Goal: Task Accomplishment & Management: Use online tool/utility

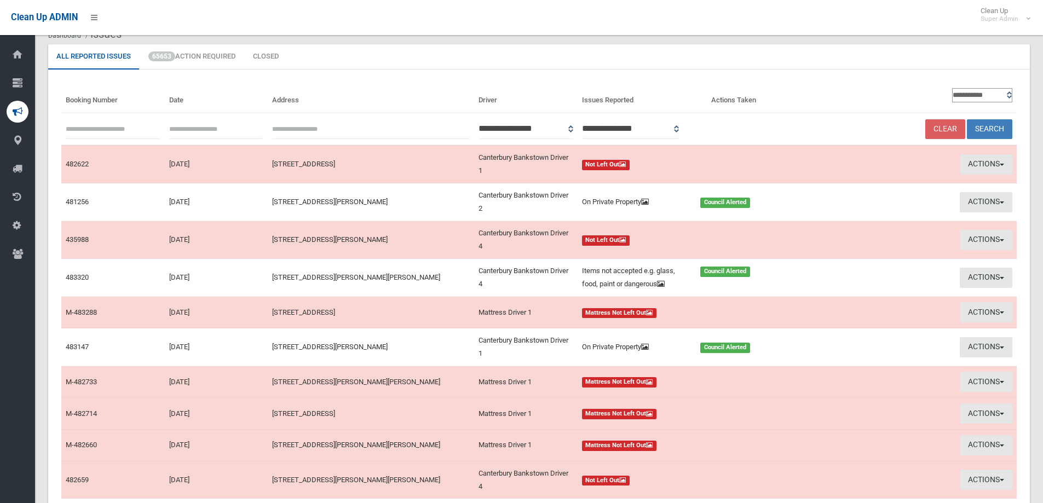
scroll to position [34, 0]
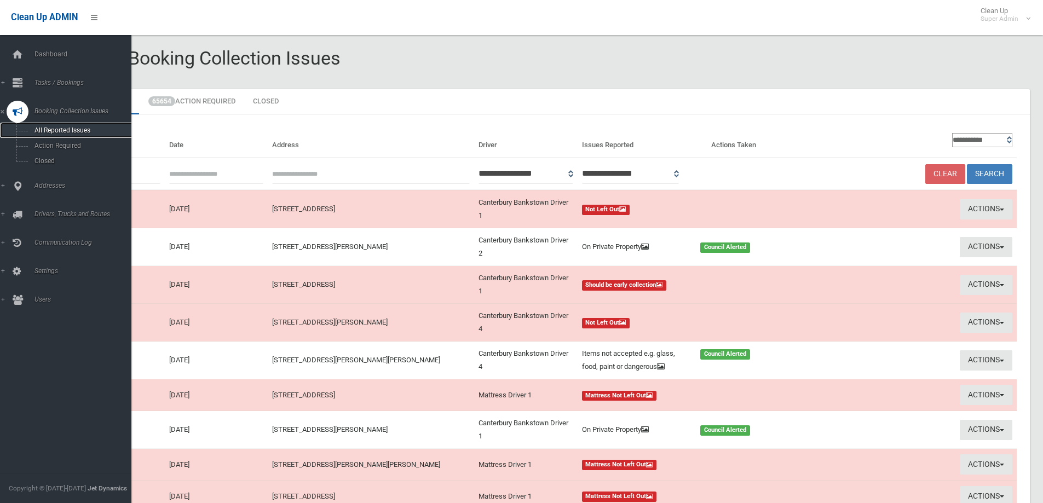
click at [62, 126] on link "All Reported Issues" at bounding box center [70, 130] width 140 height 15
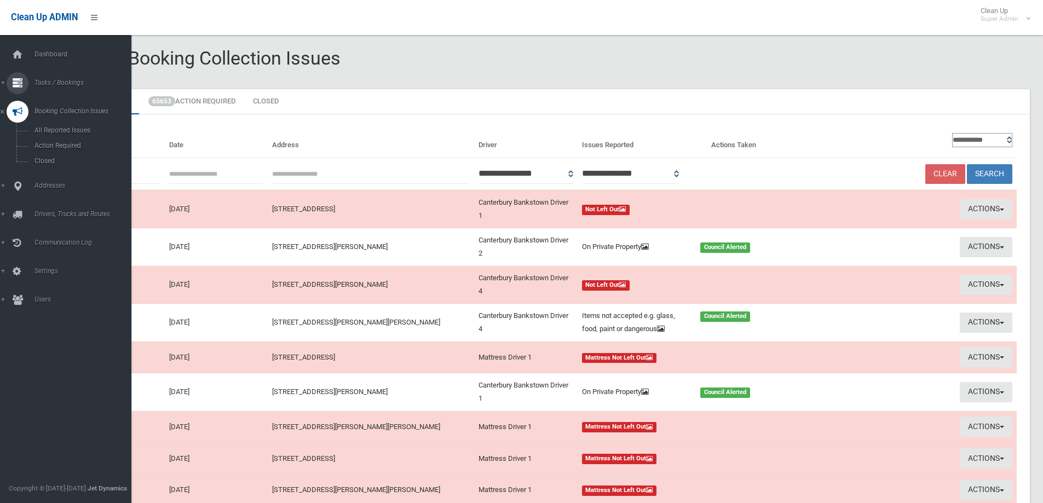
click at [51, 80] on span "Tasks / Bookings" at bounding box center [85, 83] width 108 height 8
click at [39, 164] on span "Search" at bounding box center [80, 163] width 99 height 8
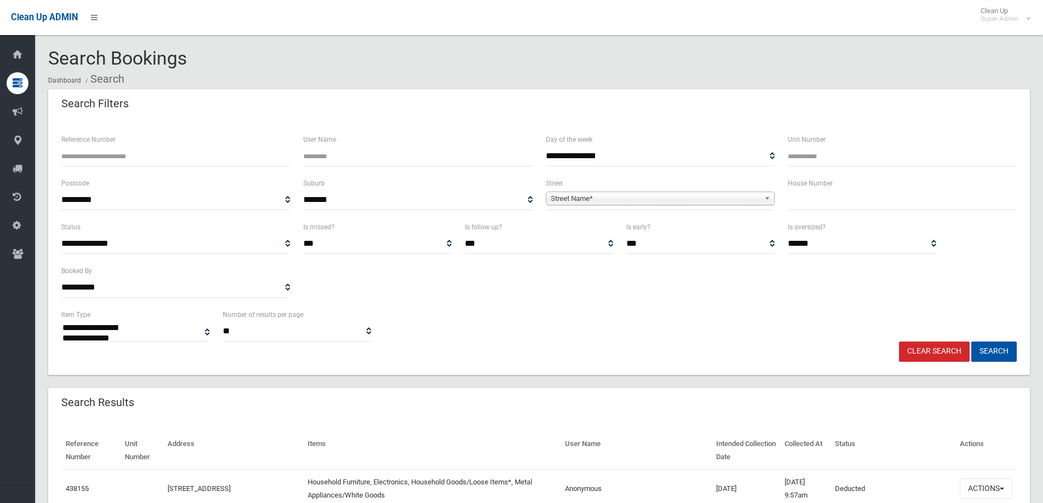
select select
click at [826, 202] on input "text" at bounding box center [902, 200] width 229 height 20
type input "**"
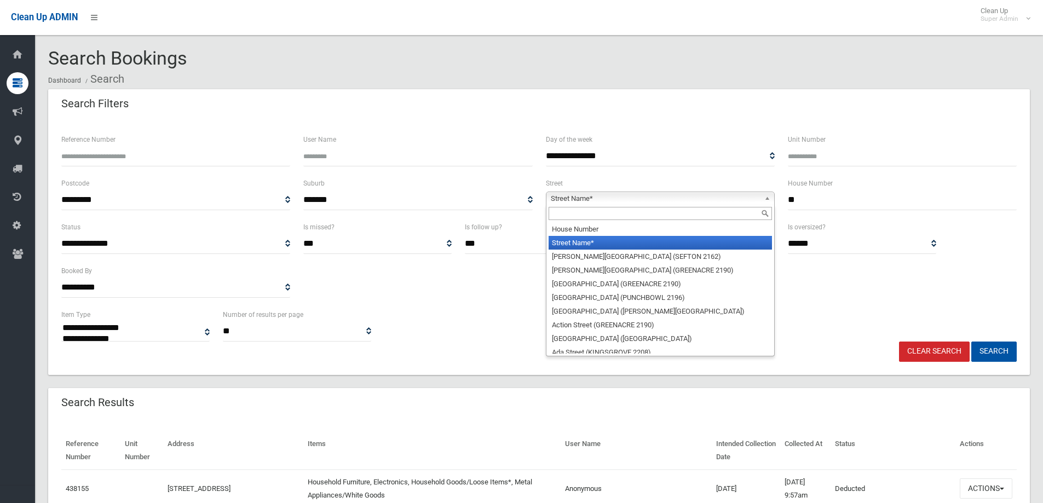
click at [563, 198] on span "Street Name*" at bounding box center [655, 198] width 209 height 13
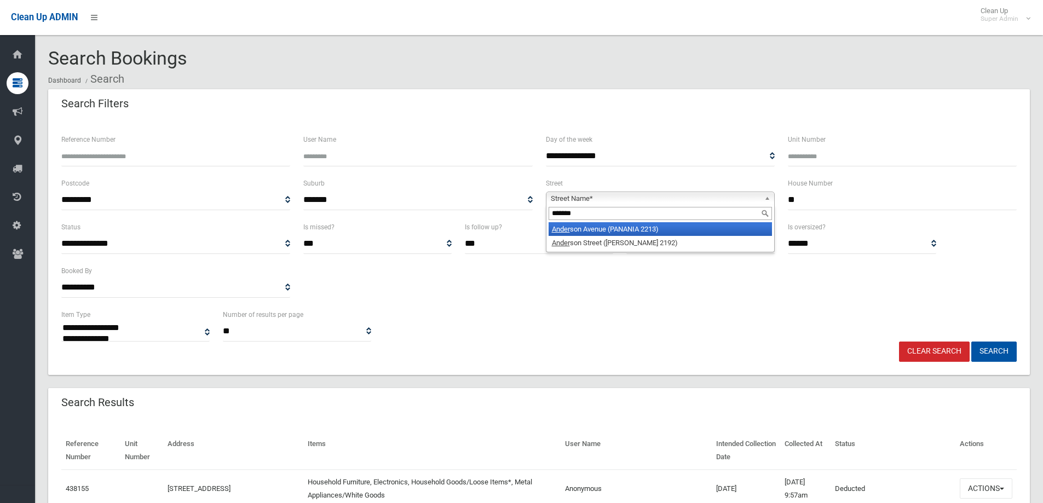
type input "********"
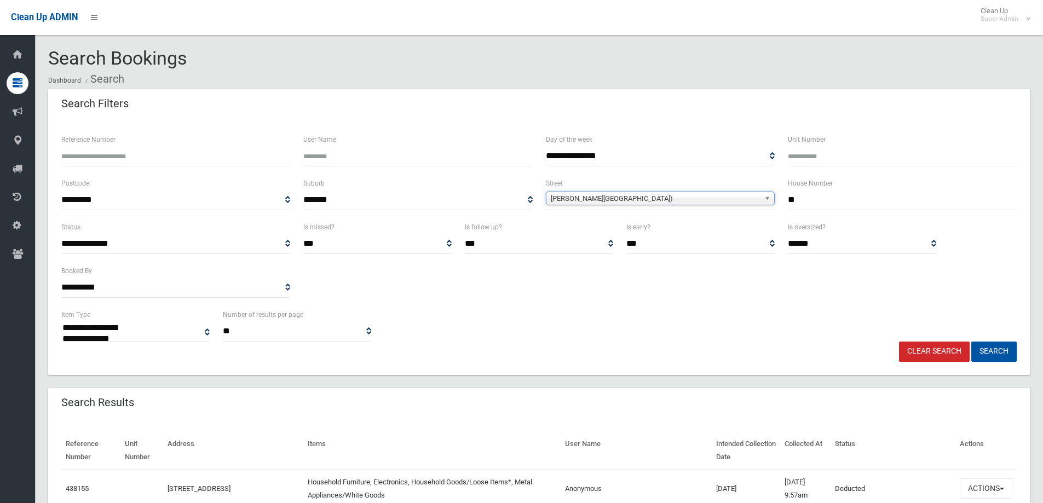
click at [563, 198] on span "Anderson Avenue (PANANIA 2213)" at bounding box center [655, 198] width 209 height 13
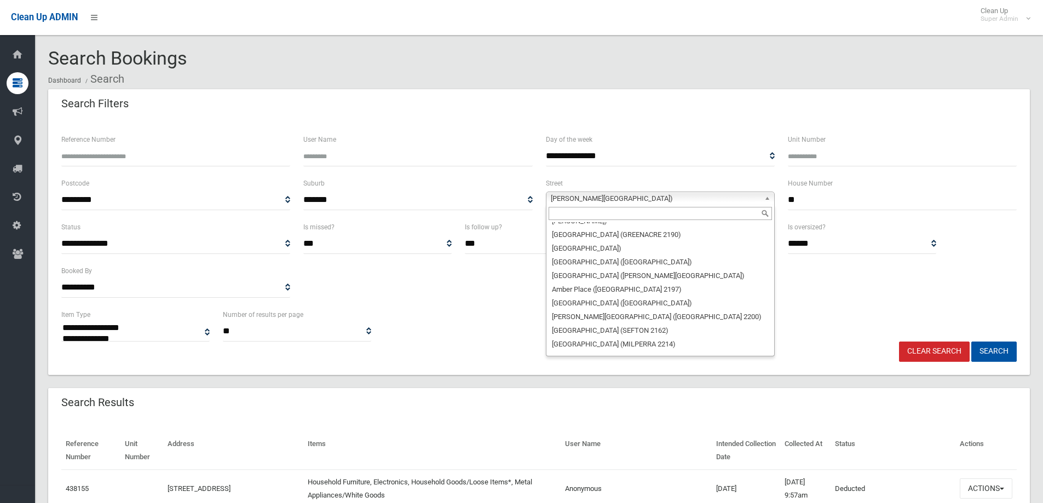
scroll to position [786, 0]
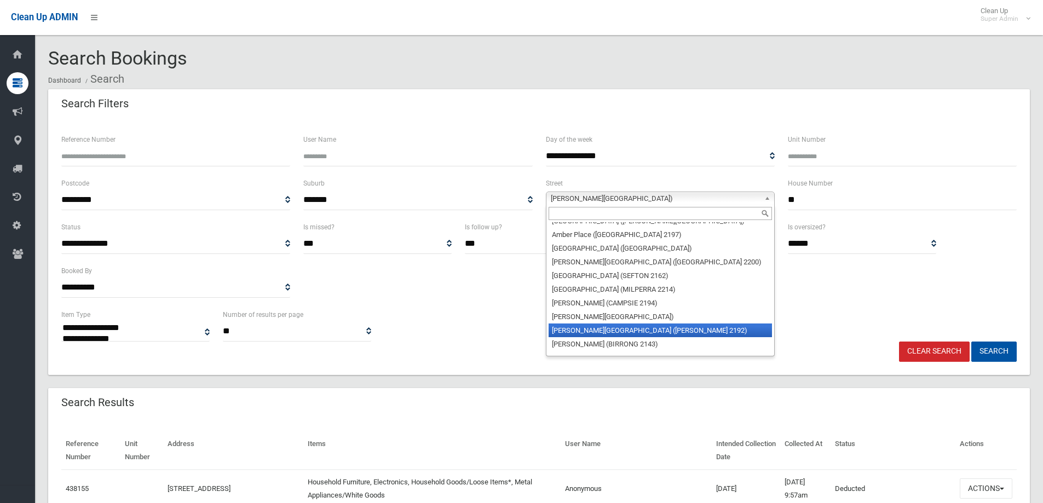
click at [591, 324] on li "Anderson Street (BELMORE 2192)" at bounding box center [660, 331] width 223 height 14
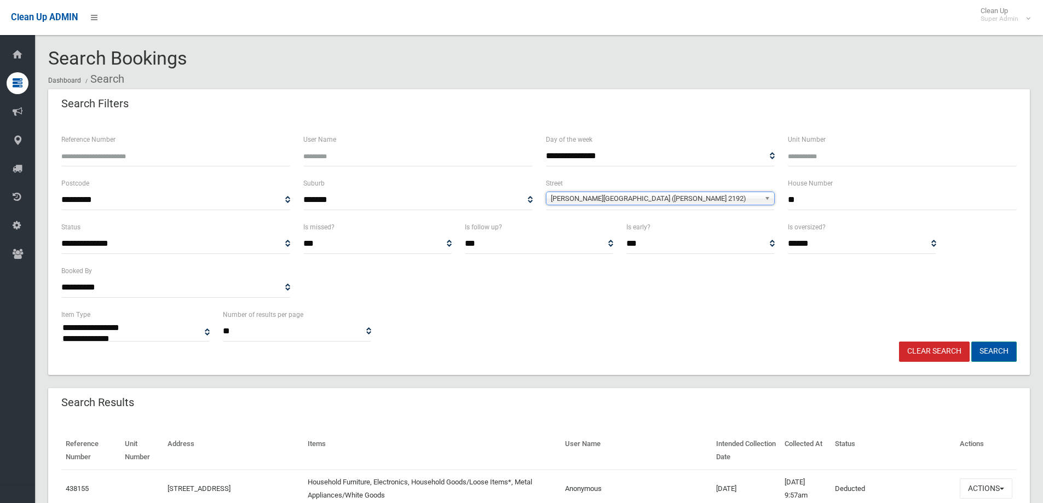
click at [1002, 350] on button "Search" at bounding box center [993, 352] width 45 height 20
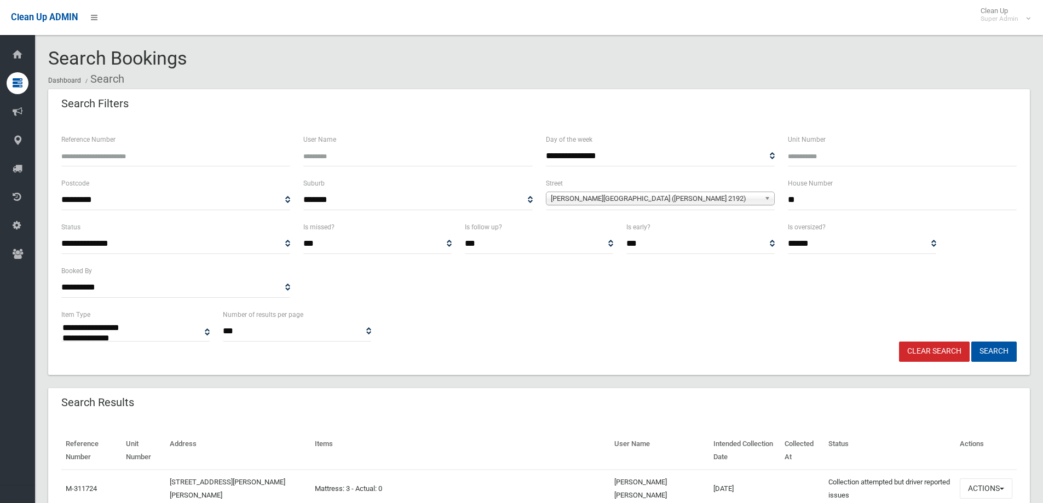
select select
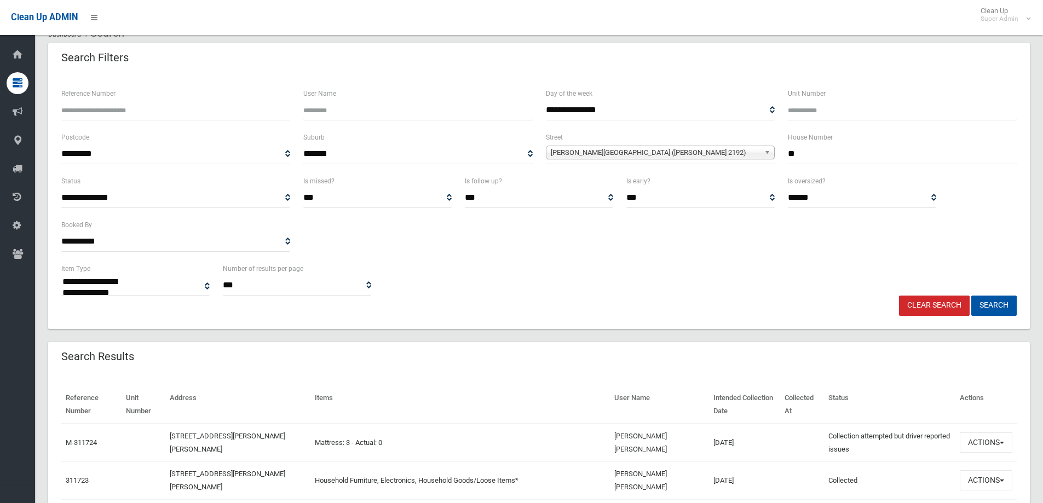
scroll to position [110, 0]
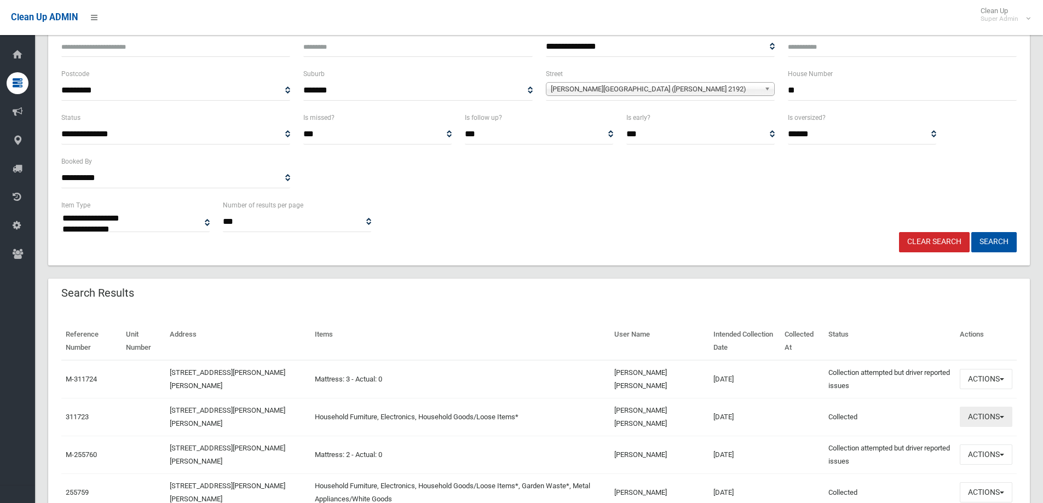
click at [980, 412] on button "Actions" at bounding box center [986, 417] width 53 height 20
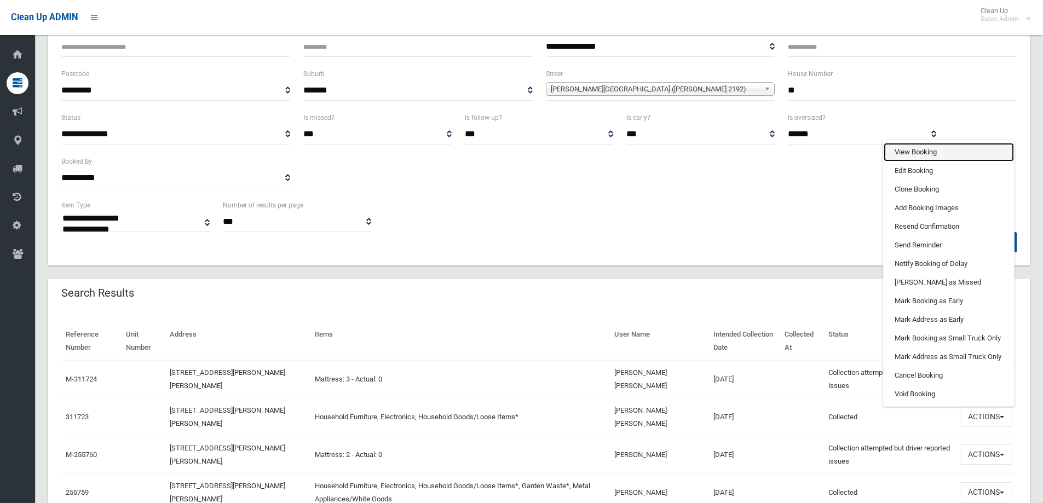
click at [913, 145] on link "View Booking" at bounding box center [949, 152] width 130 height 19
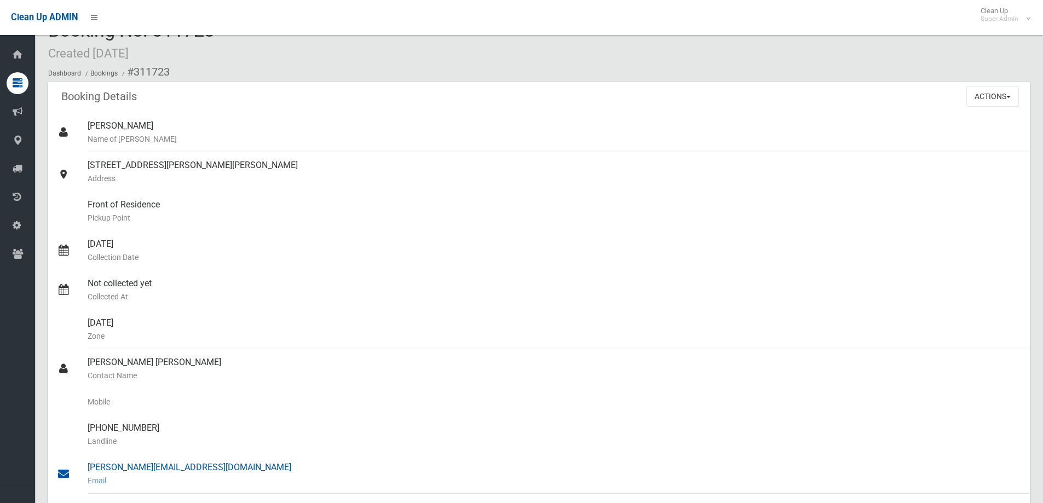
scroll to position [55, 0]
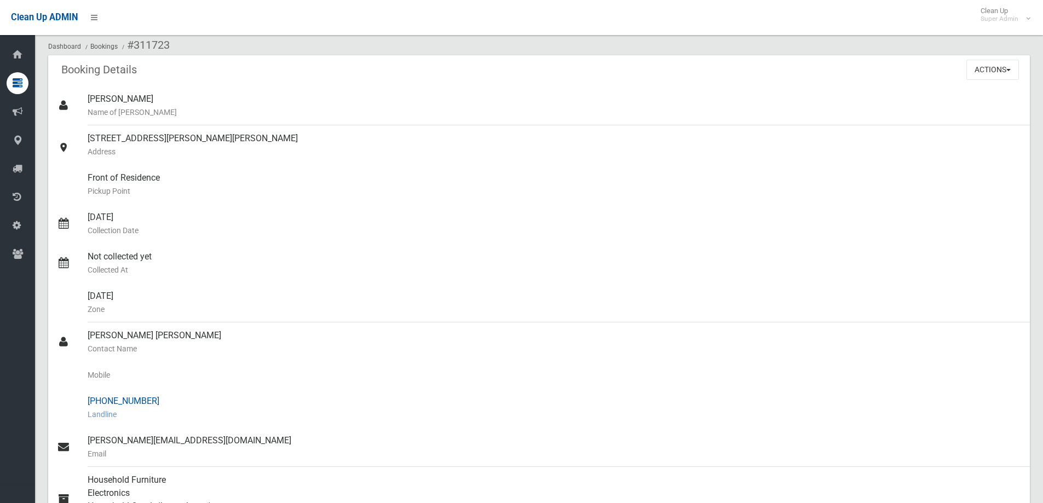
drag, startPoint x: 105, startPoint y: 400, endPoint x: 172, endPoint y: 401, distance: 67.9
click at [172, 401] on div "[PHONE_NUMBER] Landline" at bounding box center [555, 407] width 934 height 39
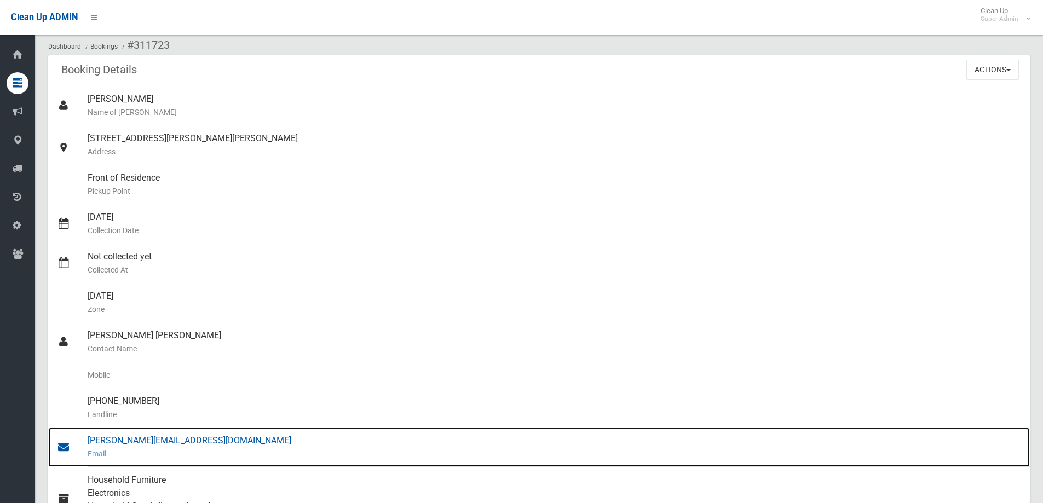
click at [136, 441] on div "ronil@neighbourly.co Email" at bounding box center [555, 447] width 934 height 39
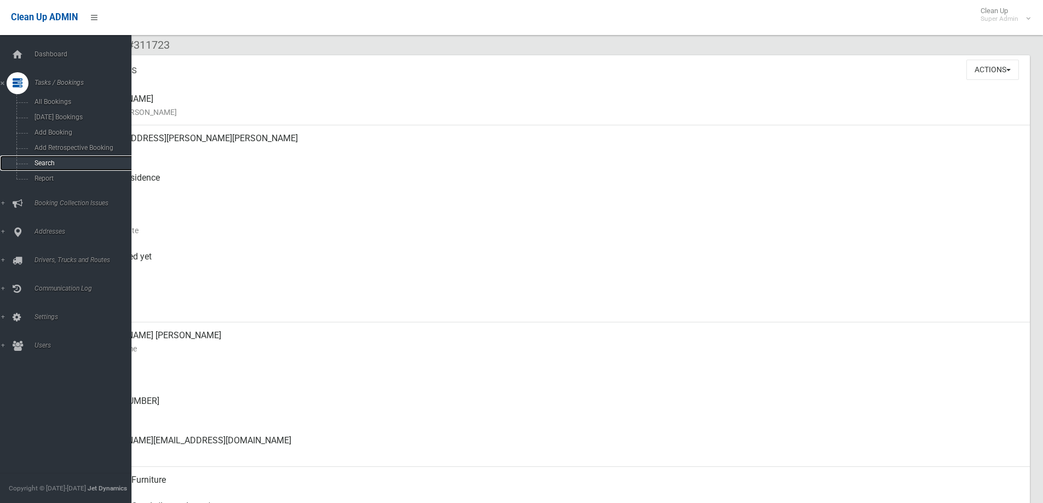
click at [45, 158] on link "Search" at bounding box center [70, 163] width 140 height 15
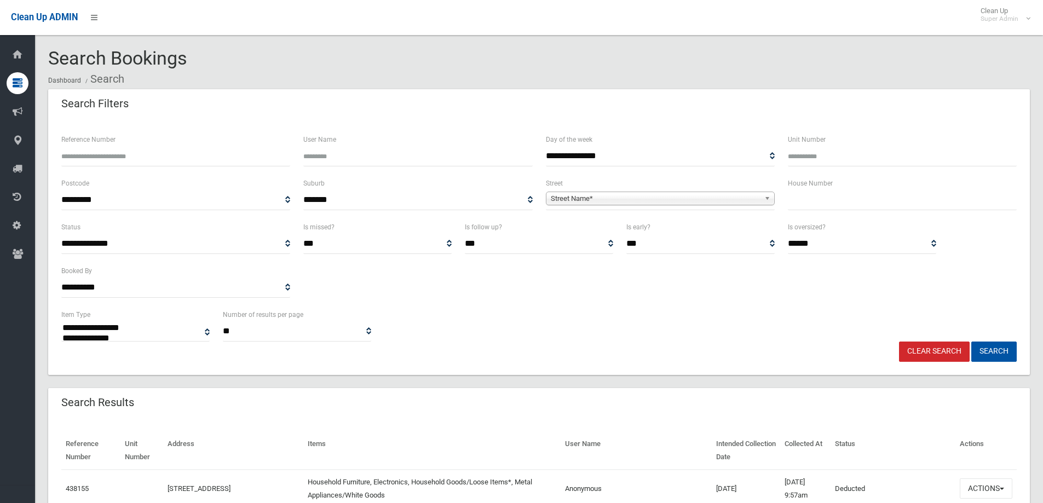
select select
click at [823, 202] on input "text" at bounding box center [902, 200] width 229 height 20
type input "***"
click at [586, 198] on span "Street Name*" at bounding box center [655, 198] width 209 height 13
type input "*******"
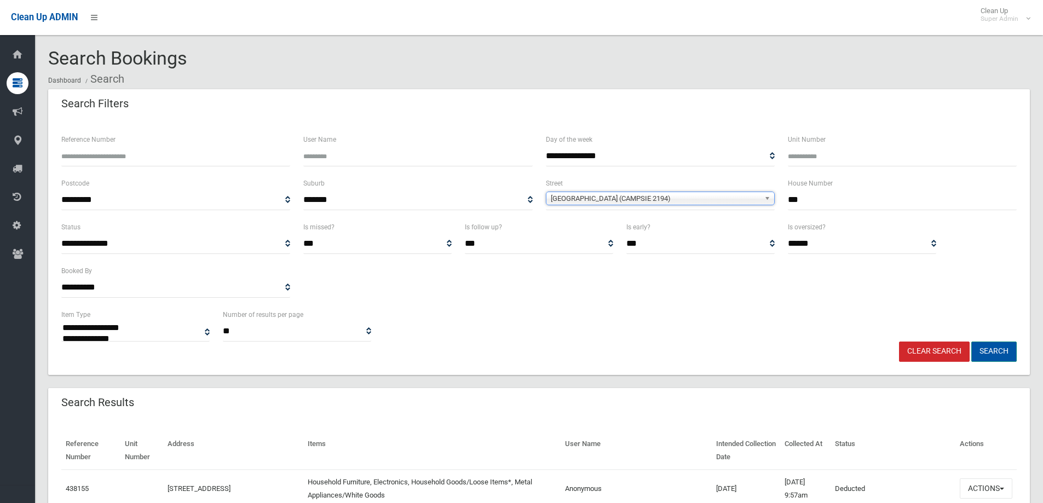
click at [999, 350] on button "Search" at bounding box center [993, 352] width 45 height 20
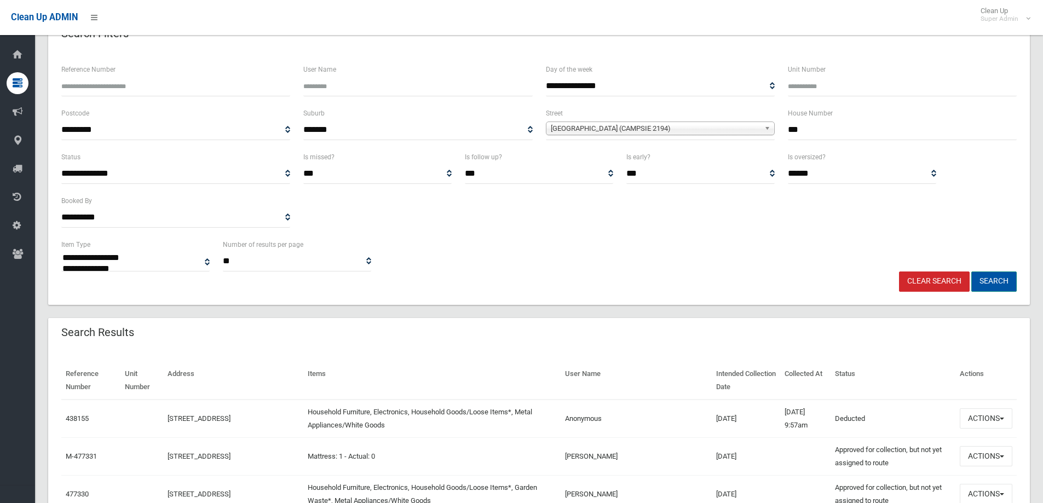
scroll to position [110, 0]
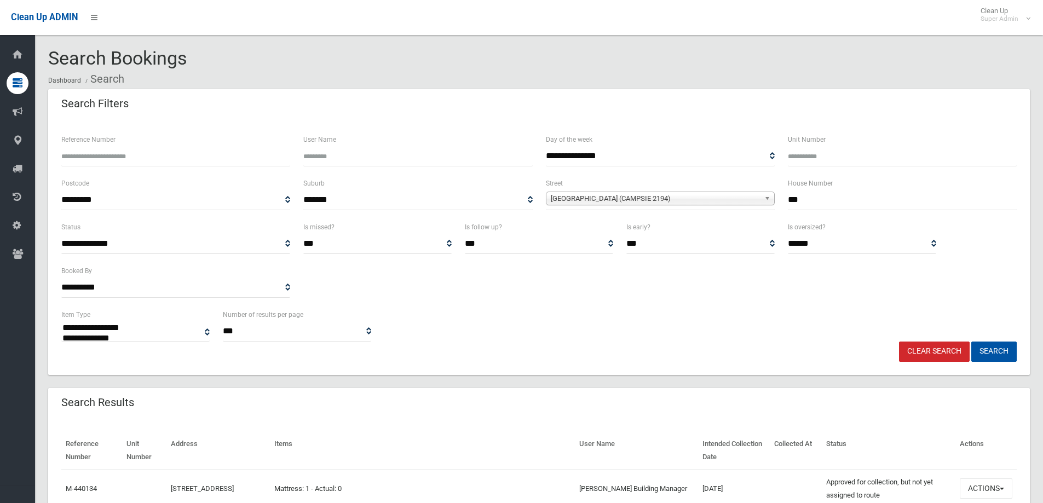
select select
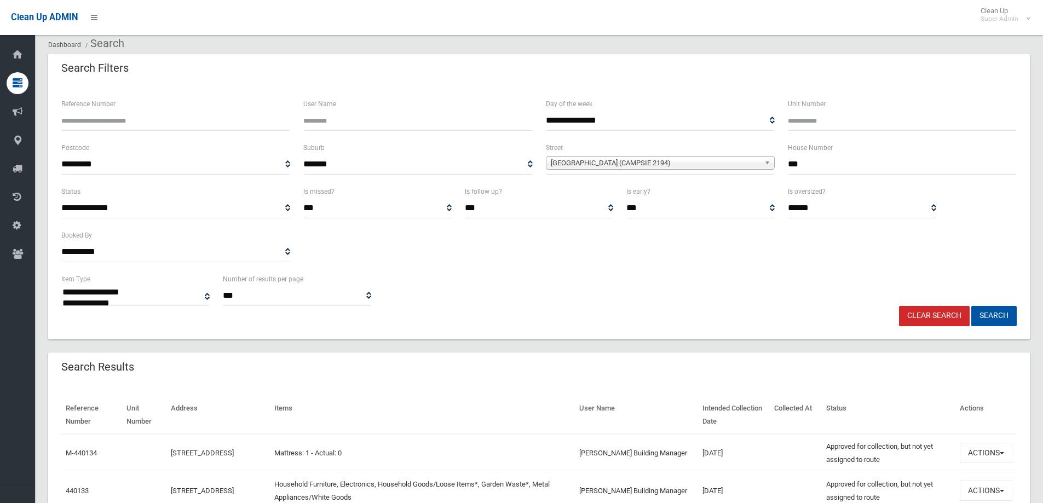
scroll to position [55, 0]
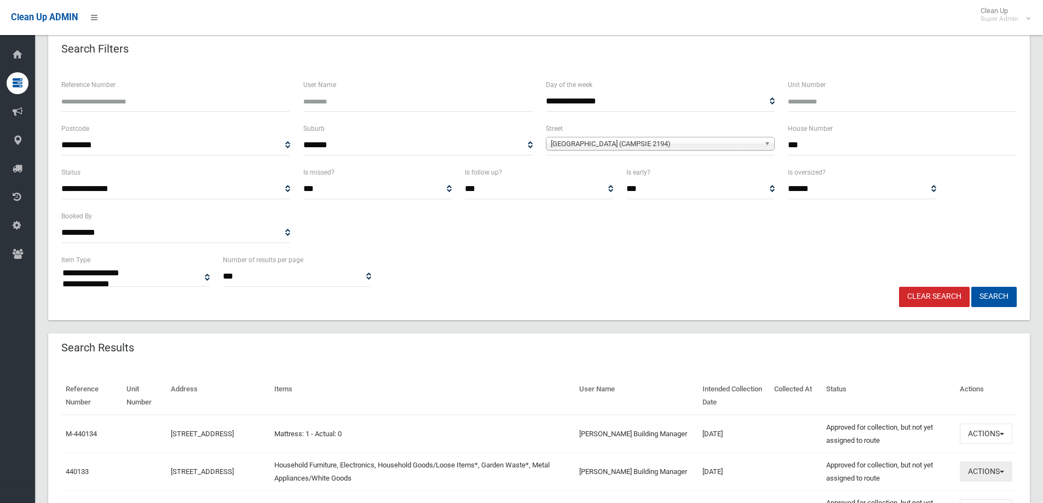
click at [980, 469] on button "Actions" at bounding box center [986, 472] width 53 height 20
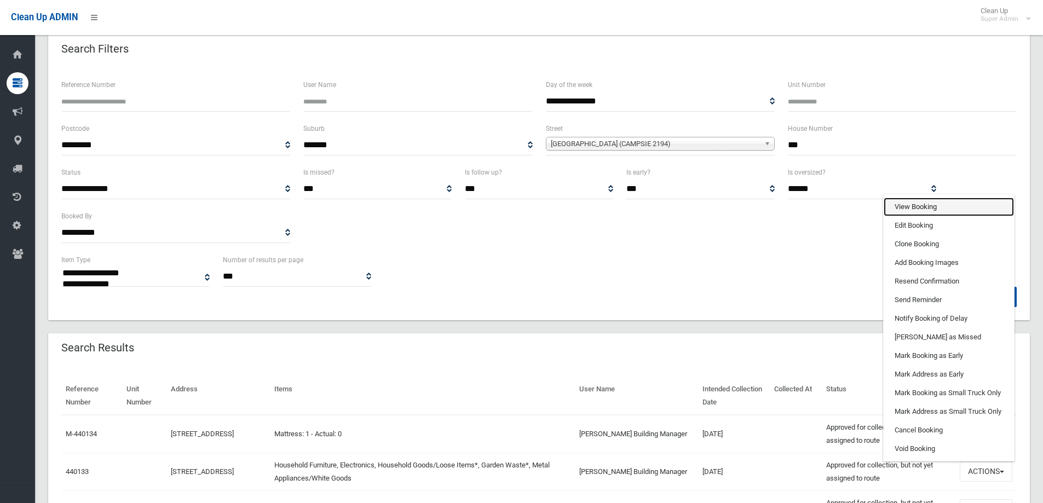
click at [920, 211] on link "View Booking" at bounding box center [949, 207] width 130 height 19
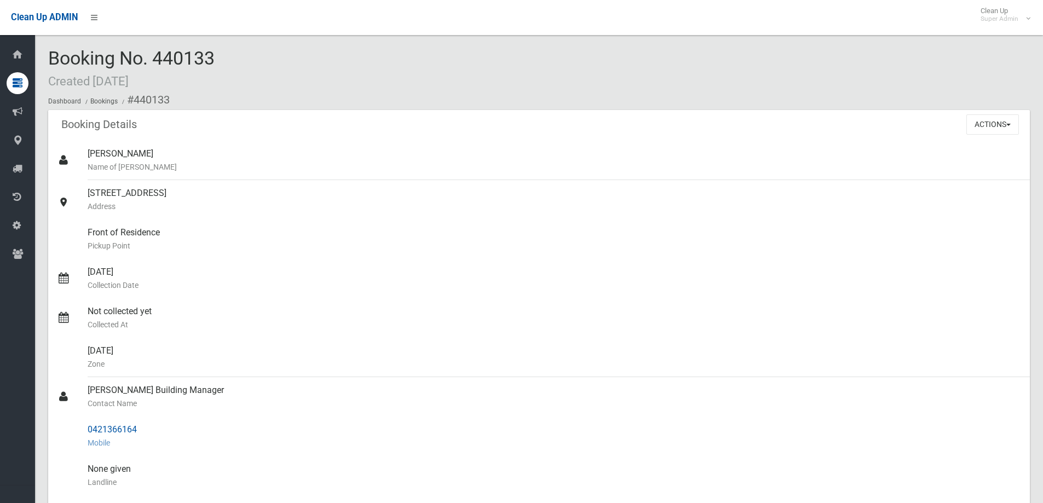
drag, startPoint x: 88, startPoint y: 430, endPoint x: 143, endPoint y: 429, distance: 55.9
click at [161, 429] on div "0421366164 Mobile" at bounding box center [555, 436] width 934 height 39
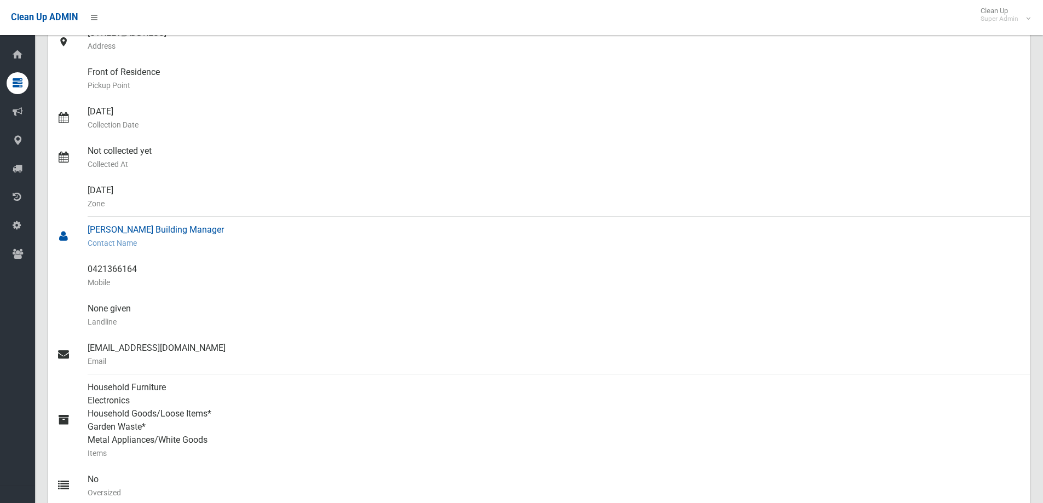
scroll to position [164, 0]
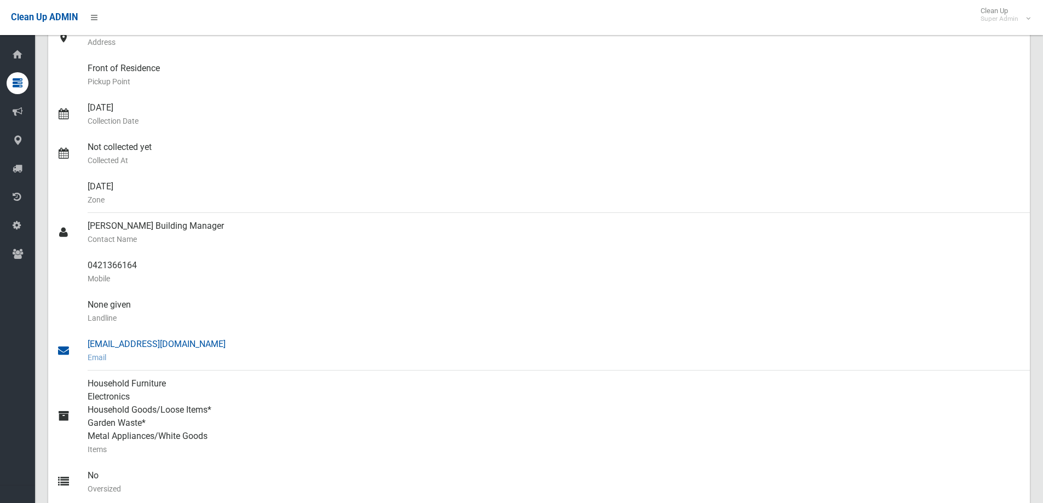
drag, startPoint x: 88, startPoint y: 226, endPoint x: 250, endPoint y: 337, distance: 195.8
click at [250, 337] on ul "Jamie Ryan Name of Booker 6-8 Sunbeam Street, CAMPSIE NSW 2194 Address Front of…" at bounding box center [539, 258] width 982 height 565
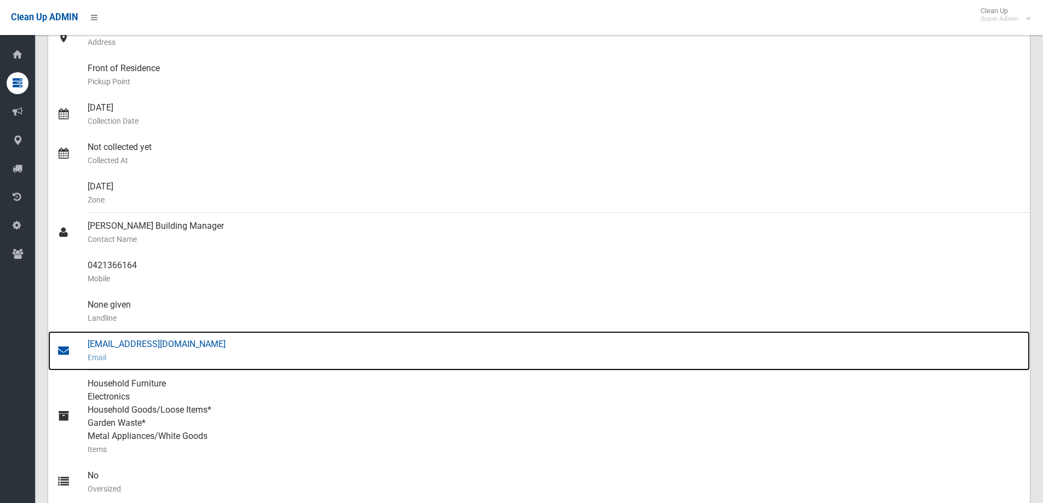
copy ul "Tony Sunbeam Building Manager Contact Name 0421366164 Mobile None given Landlin…"
